Goal: Navigation & Orientation: Find specific page/section

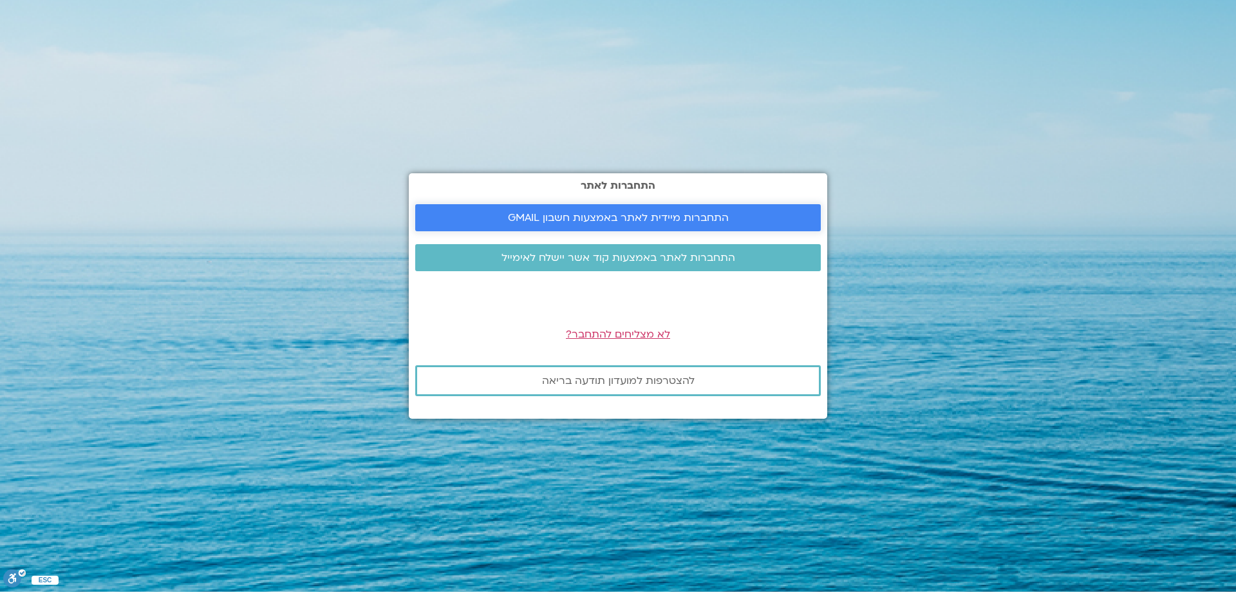
click at [600, 215] on span "התחברות מיידית לאתר באמצעות חשבון GMAIL" at bounding box center [618, 218] width 221 height 12
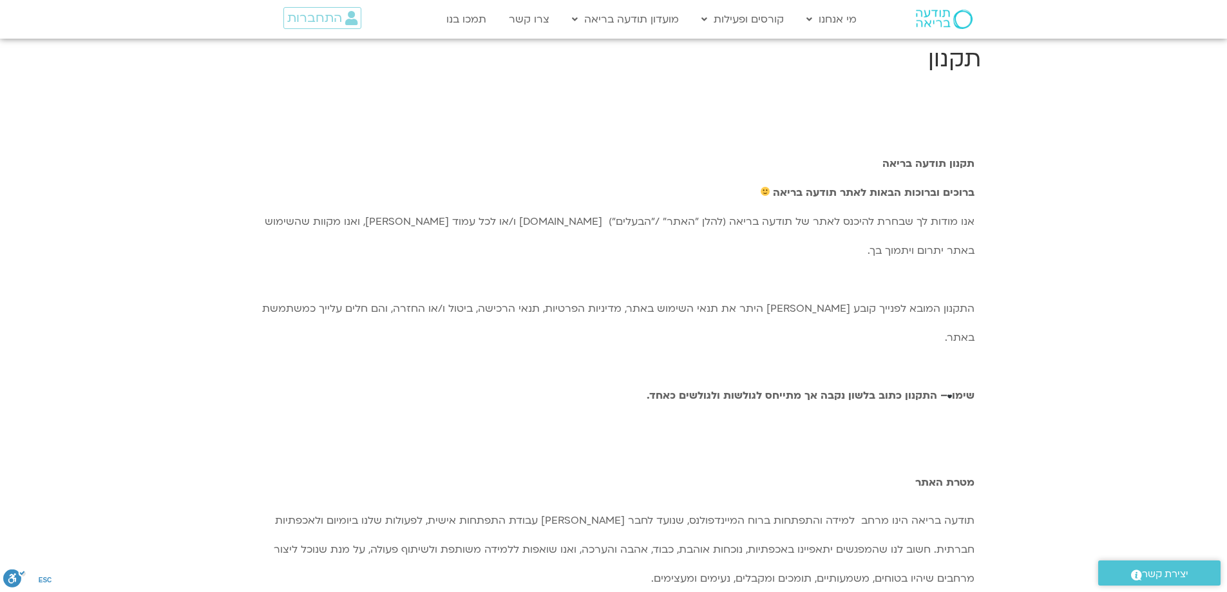
click at [613, 390] on p "תקנון תודעה בריאה ברוכים וברוכות הבאות לאתר תודעה בריאה אנו מודות לך שבחרת להיכ…" at bounding box center [613, 323] width 721 height 348
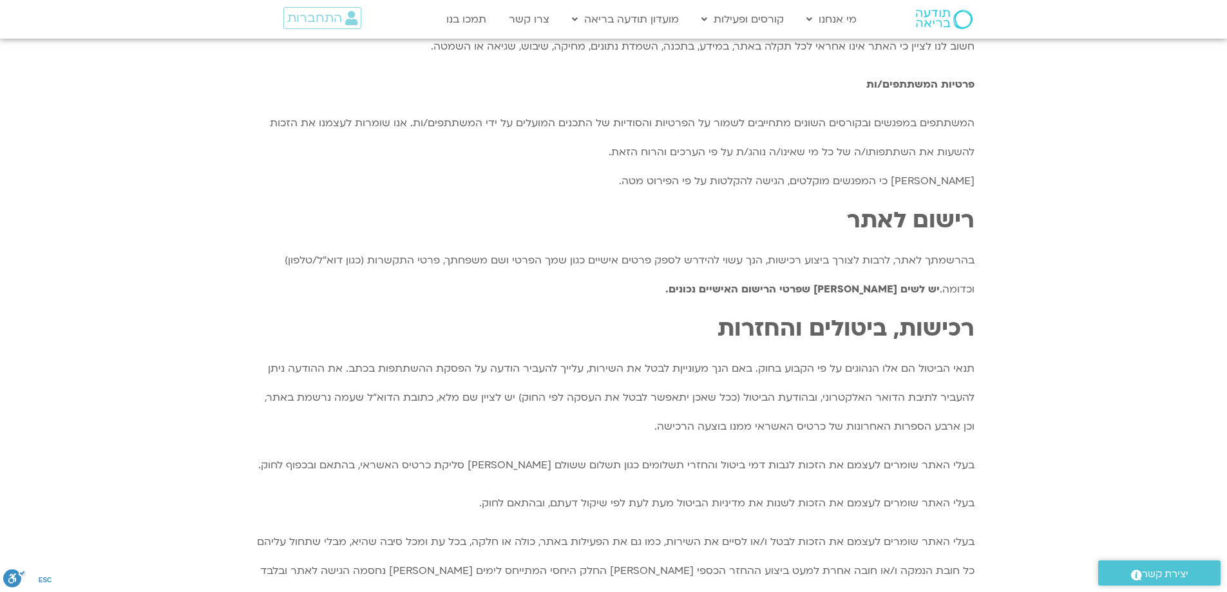
scroll to position [579, 0]
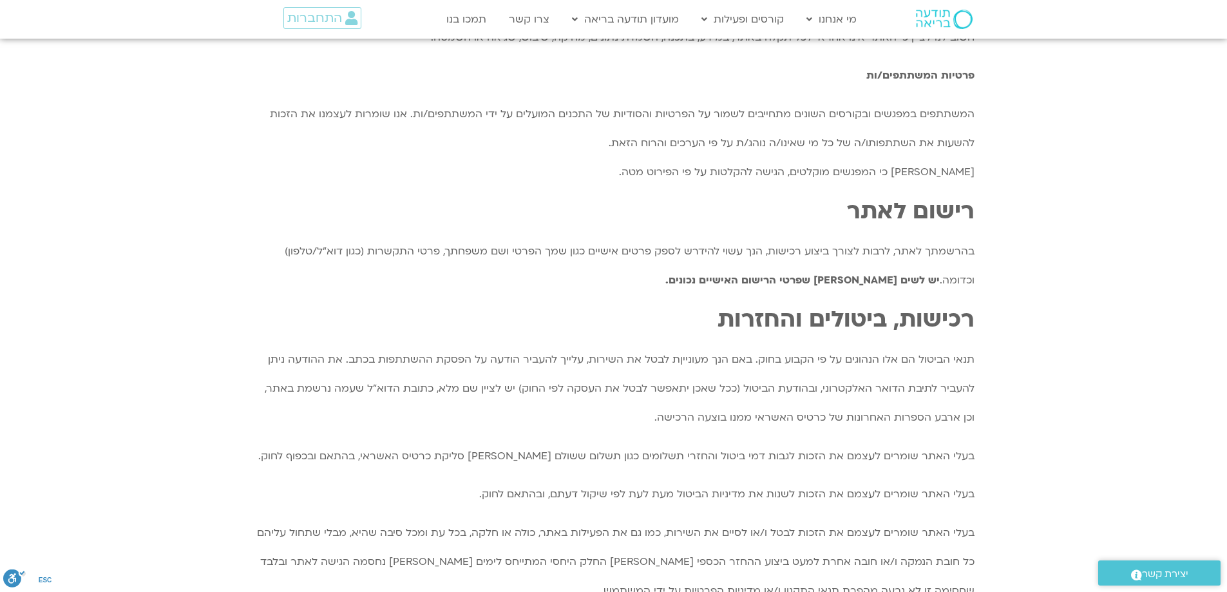
drag, startPoint x: 699, startPoint y: 409, endPoint x: 670, endPoint y: 424, distance: 32.5
drag, startPoint x: 670, startPoint y: 424, endPoint x: 568, endPoint y: 299, distance: 161.5
click at [568, 304] on h1 "רכישות, ביטולים והחזרות" at bounding box center [613, 319] width 721 height 31
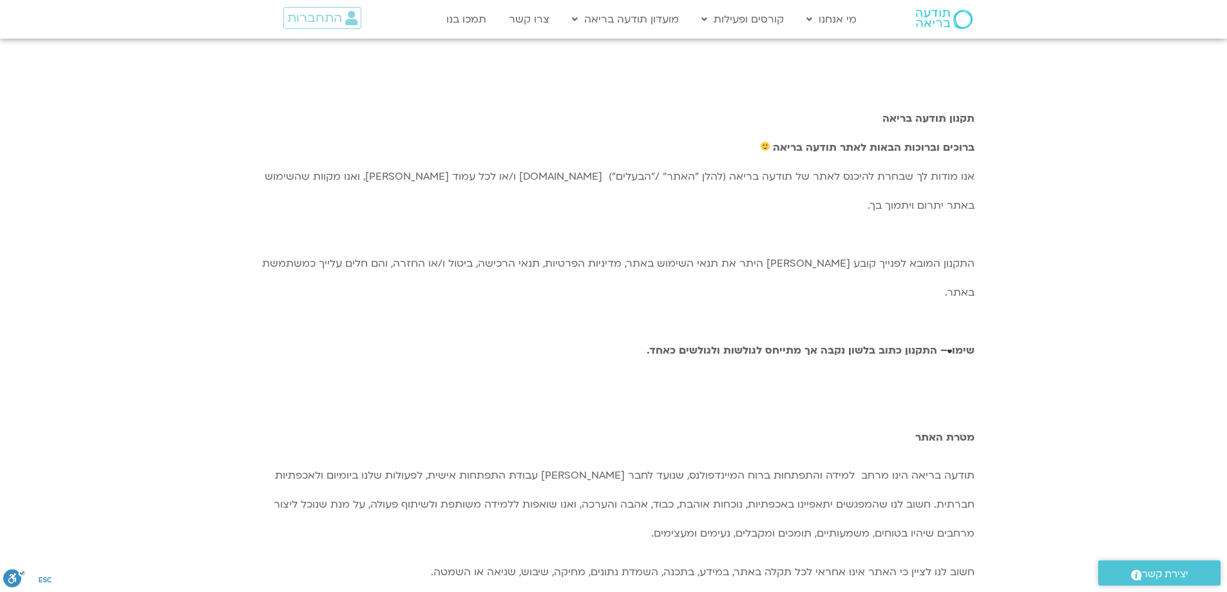
scroll to position [0, 0]
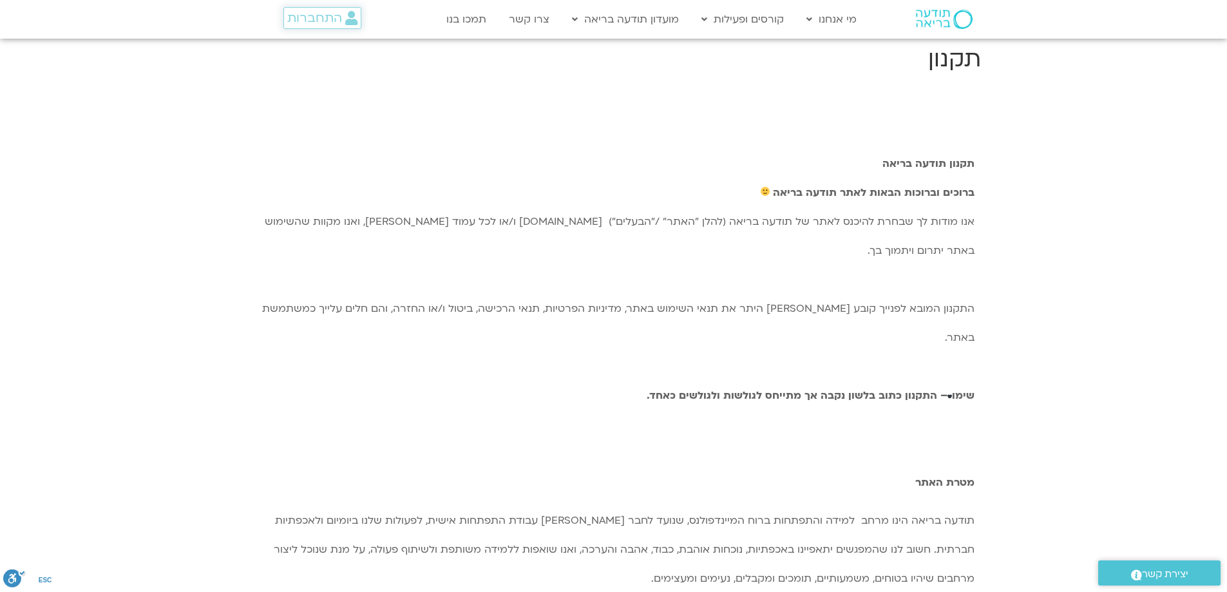
click at [326, 21] on span "התחברות" at bounding box center [314, 18] width 55 height 14
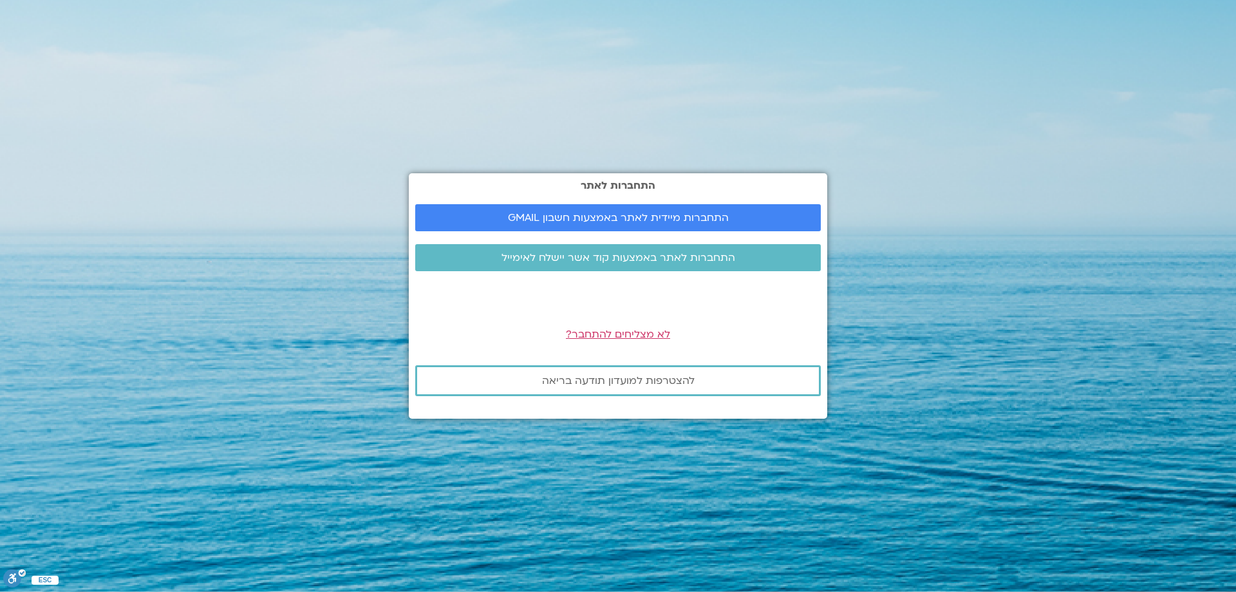
click at [291, 202] on section "התחברות לאתר התחברות מיידית לאתר באמצעות חשבון GMAIL התחברות לאתר באמצעות קוד א…" at bounding box center [618, 296] width 1236 height 592
